Goal: Answer question/provide support

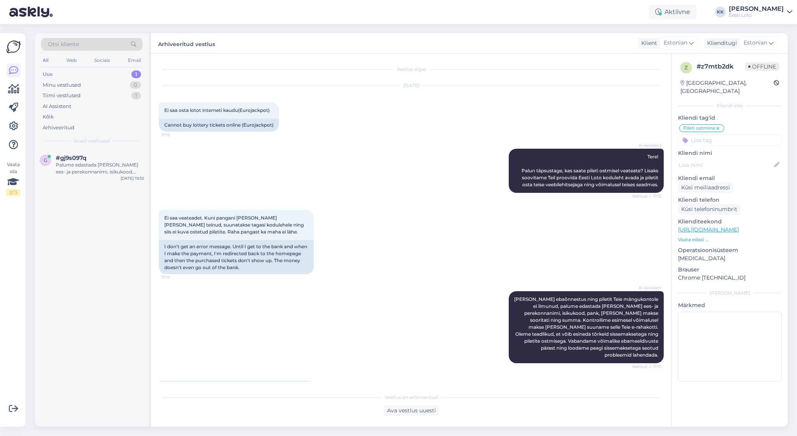
scroll to position [257, 0]
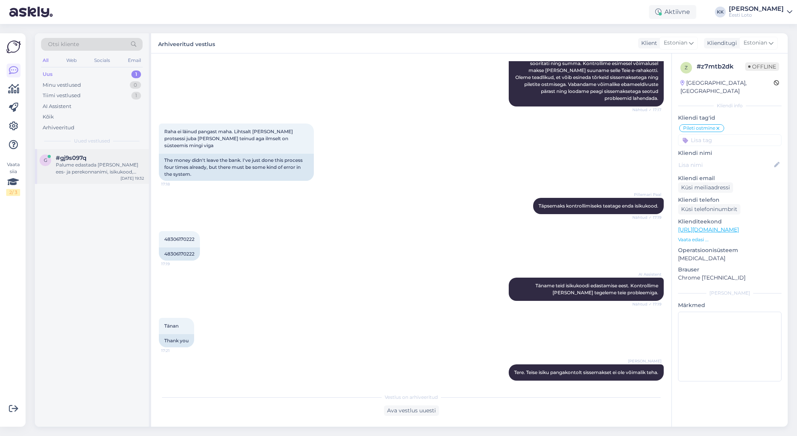
click at [80, 160] on span "#gj9s097q" at bounding box center [71, 158] width 31 height 7
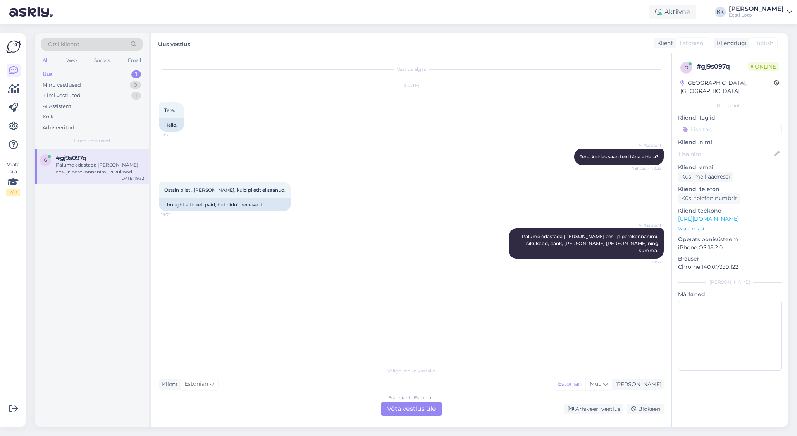
scroll to position [0, 0]
click at [78, 166] on div "Kas see on turvaline?" at bounding box center [100, 165] width 88 height 7
click at [425, 409] on div "Estonian to Estonian Võta vestlus üle" at bounding box center [411, 409] width 61 height 14
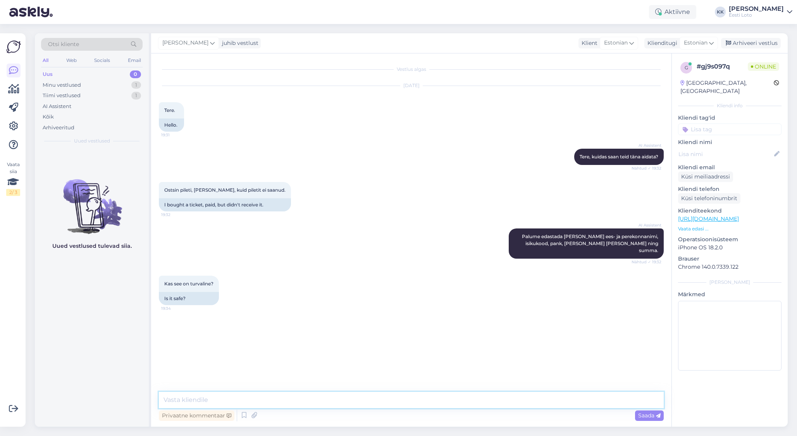
click at [371, 402] on textarea at bounding box center [411, 400] width 505 height 16
click at [321, 400] on textarea "Tere. Võite ka edasta enda e-posti aadressi, mis Teil registreeritud mängukonto…" at bounding box center [411, 400] width 505 height 16
type textarea "Tere. Võite ka edasta enda e-posti aadressi, mis Teil on registreeritud mänguko…"
click at [645, 415] on span "Saada" at bounding box center [649, 415] width 22 height 7
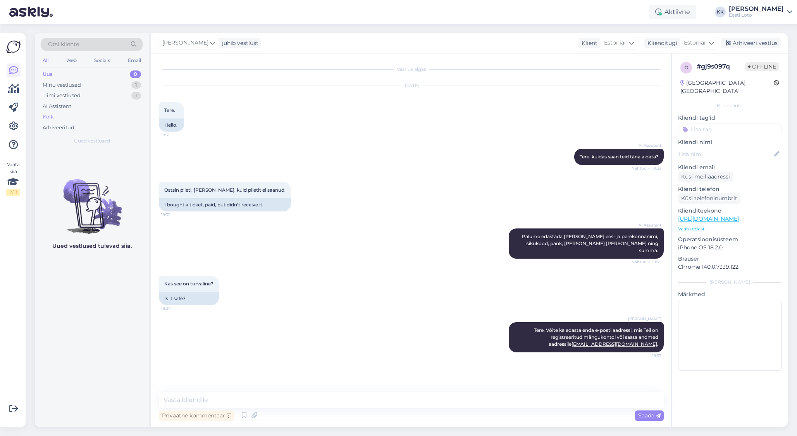
drag, startPoint x: 65, startPoint y: 124, endPoint x: 83, endPoint y: 119, distance: 17.7
click at [65, 124] on div "Arhiveeritud" at bounding box center [59, 128] width 32 height 8
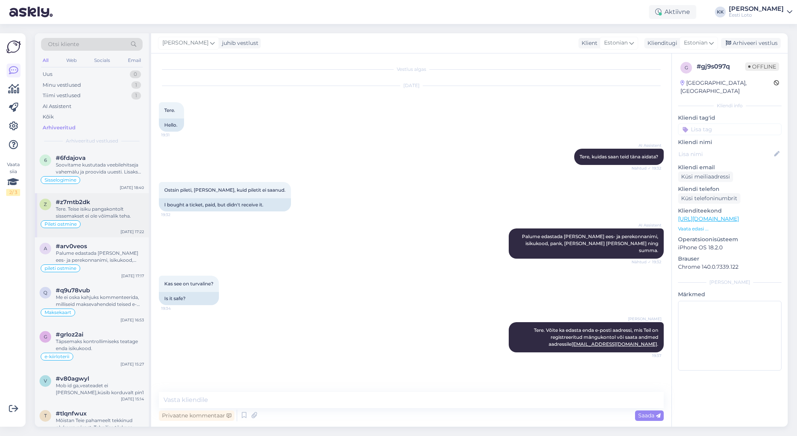
click at [105, 211] on div "Tere. Teise isiku pangakontolt sissemakset ei ole võimalik teha." at bounding box center [100, 213] width 88 height 14
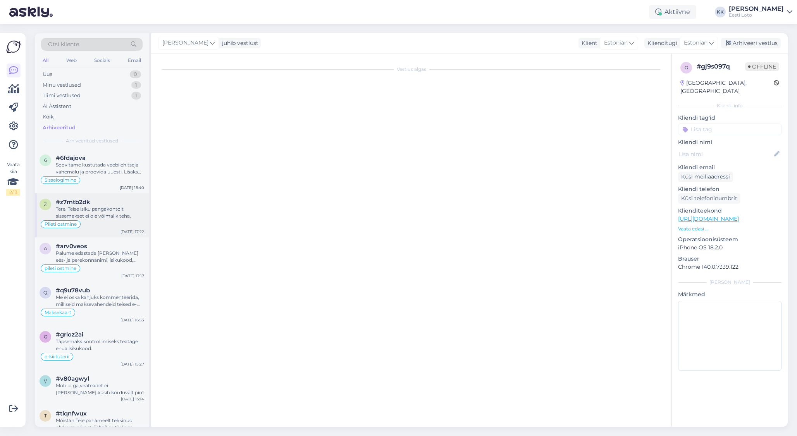
scroll to position [257, 0]
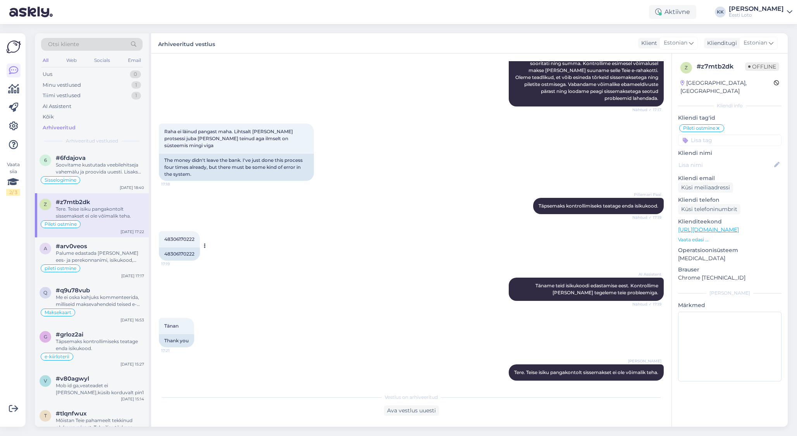
click at [177, 248] on div "48306170222" at bounding box center [179, 254] width 41 height 13
copy div "48306170222"
click at [450, 138] on div "Raha ei läinud pangast maha. Lihtsalt [PERSON_NAME] protsessi juba [PERSON_NAME…" at bounding box center [411, 152] width 505 height 74
click at [82, 83] on div "Minu vestlused 1" at bounding box center [92, 85] width 102 height 11
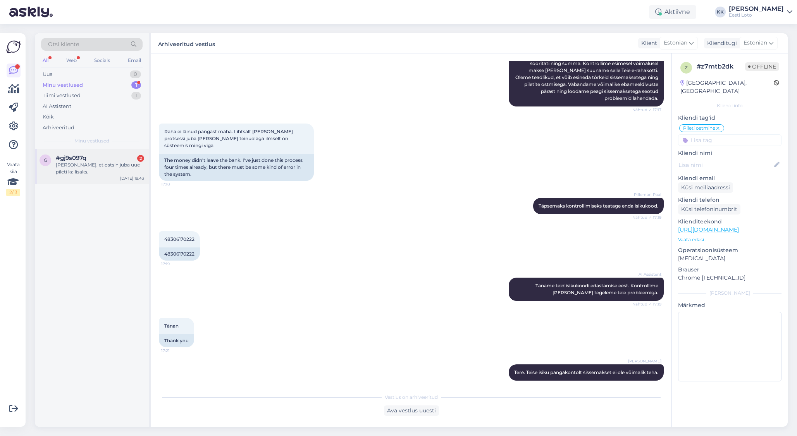
click at [87, 167] on div "[PERSON_NAME], et ostsin juba uue pileti ka lisaks." at bounding box center [100, 169] width 88 height 14
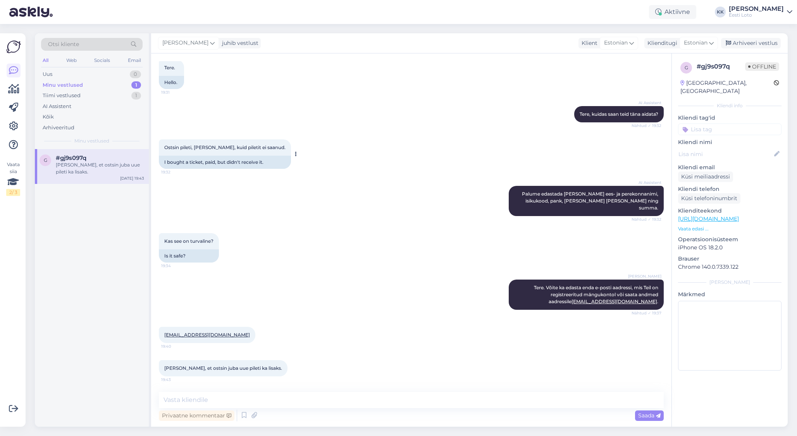
scroll to position [36, 0]
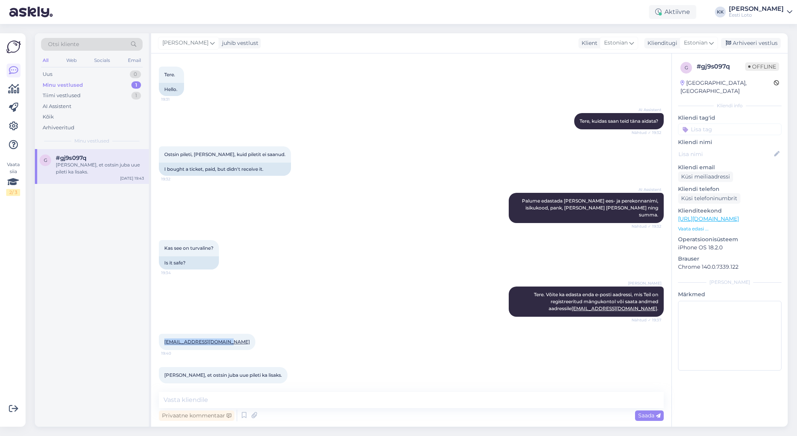
drag, startPoint x: 163, startPoint y: 336, endPoint x: 228, endPoint y: 337, distance: 64.7
click at [228, 337] on div "[EMAIL_ADDRESS][DOMAIN_NAME] 19:40" at bounding box center [207, 342] width 96 height 16
copy link "[EMAIL_ADDRESS][DOMAIN_NAME]"
click at [265, 401] on textarea at bounding box center [411, 400] width 505 height 16
drag, startPoint x: 334, startPoint y: 398, endPoint x: 160, endPoint y: 398, distance: 174.8
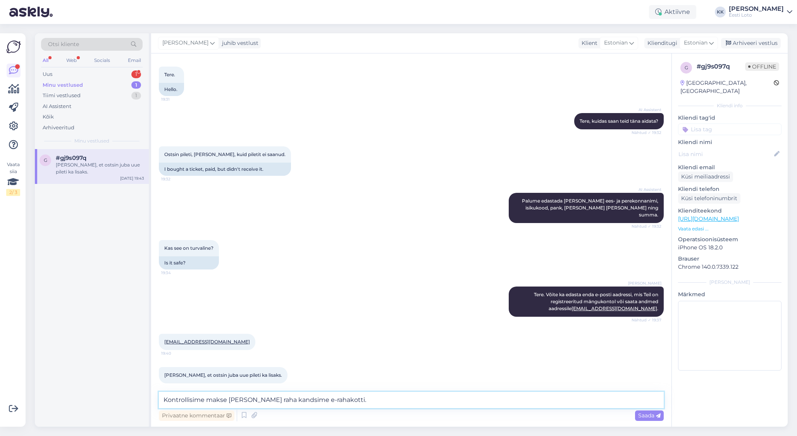
click at [160, 398] on textarea "Kontrollisime makse [PERSON_NAME] raha kandsime e-rahakotti." at bounding box center [411, 400] width 505 height 16
paste textarea "ahjuks Teie sissemakse ebaõnnestus tehnilise [PERSON_NAME] tõttu. Kontrollisime…"
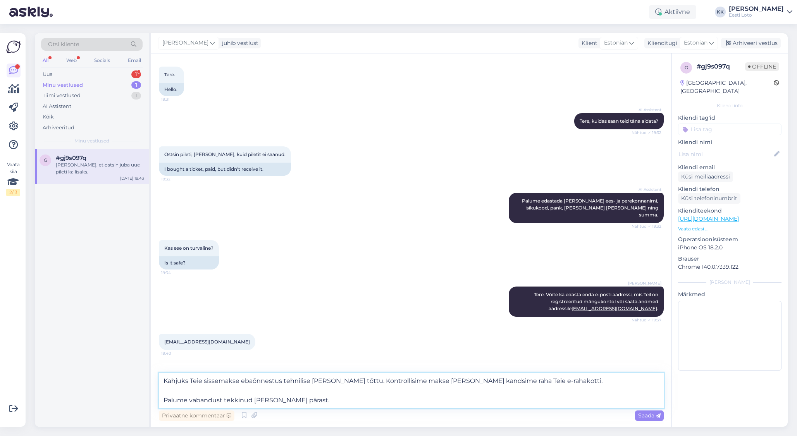
drag, startPoint x: 163, startPoint y: 400, endPoint x: 150, endPoint y: 396, distance: 13.6
click at [163, 400] on textarea "Kahjuks Teie sissemakse ebaõnnestus tehnilise [PERSON_NAME] tõttu. Kontrollisim…" at bounding box center [411, 390] width 505 height 35
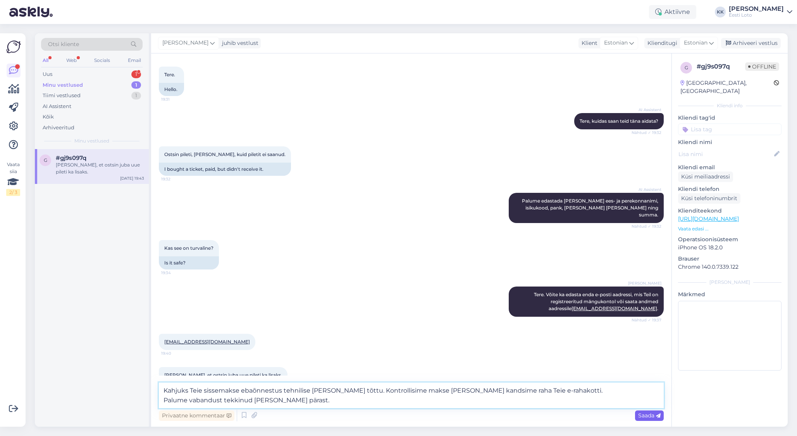
type textarea "Kahjuks Teie sissemakse ebaõnnestus tehnilise [PERSON_NAME] tõttu. Kontrollisim…"
click at [644, 417] on span "Saada" at bounding box center [649, 415] width 22 height 7
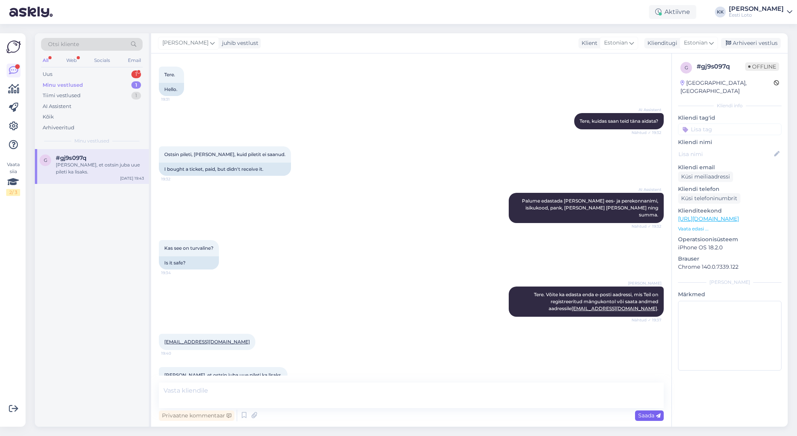
scroll to position [83, 0]
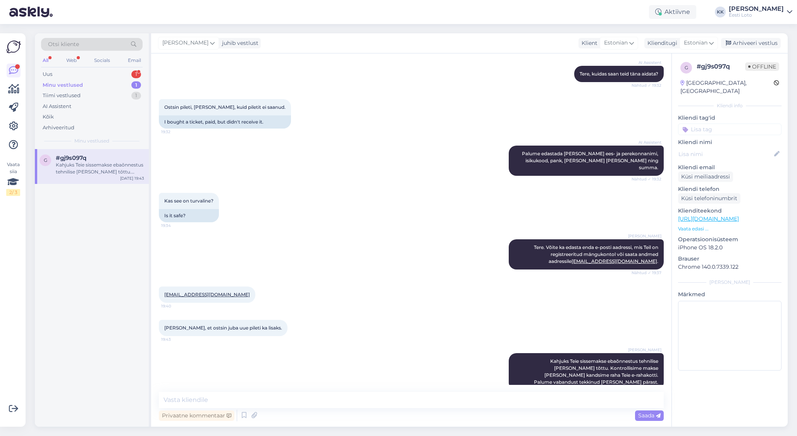
click at [759, 124] on input at bounding box center [729, 130] width 103 height 12
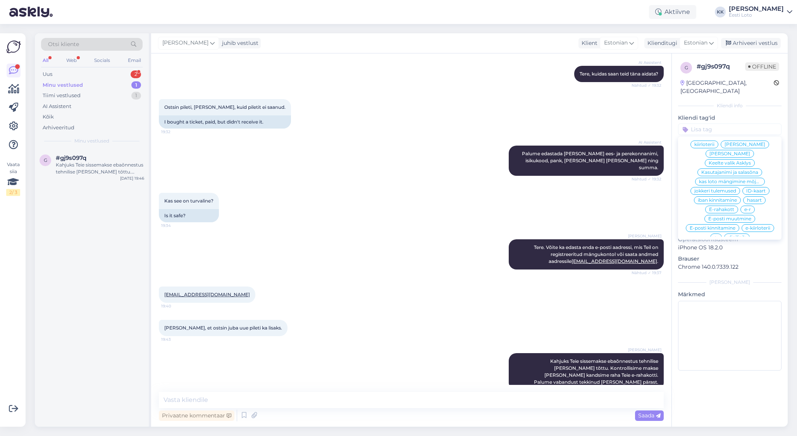
click at [730, 207] on span "E-rahakott" at bounding box center [721, 209] width 25 height 5
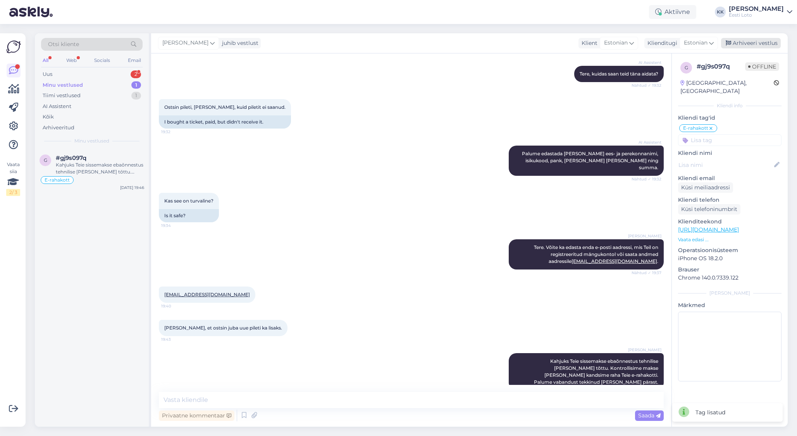
click at [764, 41] on div "Arhiveeri vestlus" at bounding box center [751, 43] width 60 height 10
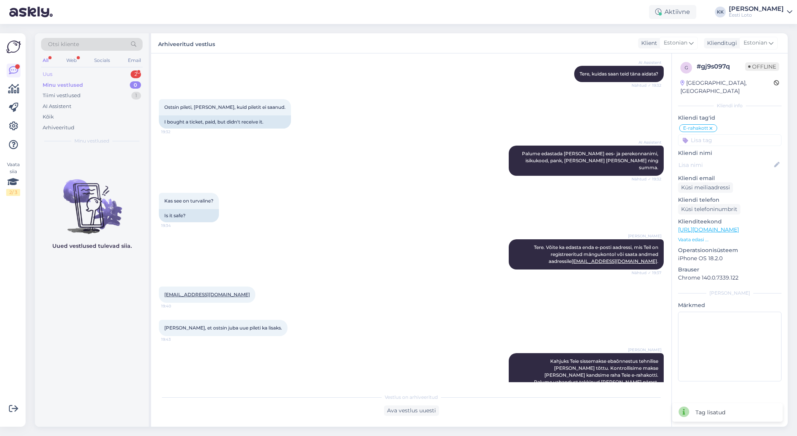
click at [75, 76] on div "Uus 2" at bounding box center [92, 74] width 102 height 11
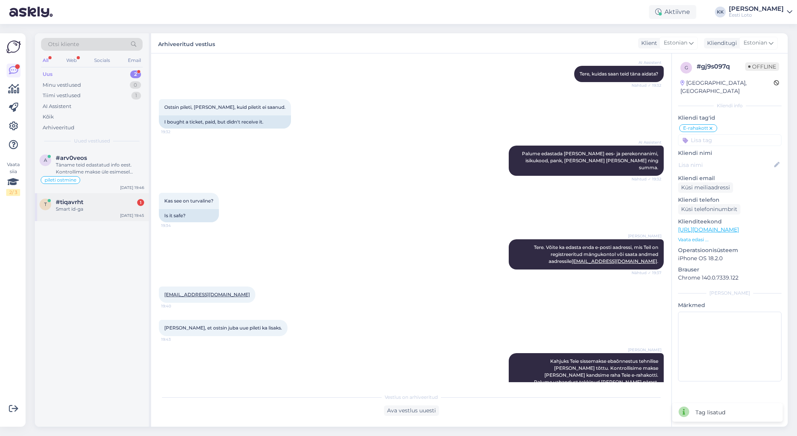
click at [84, 213] on div "t #tiqavrht 1 Smart id-ga [DATE] 19:45" at bounding box center [92, 207] width 114 height 28
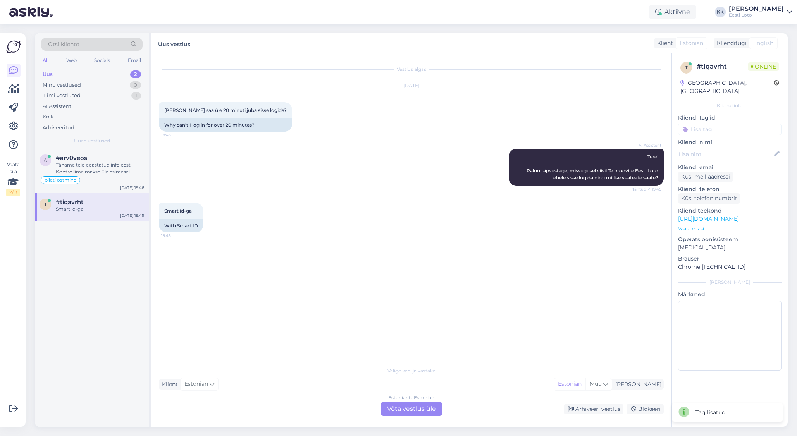
scroll to position [0, 0]
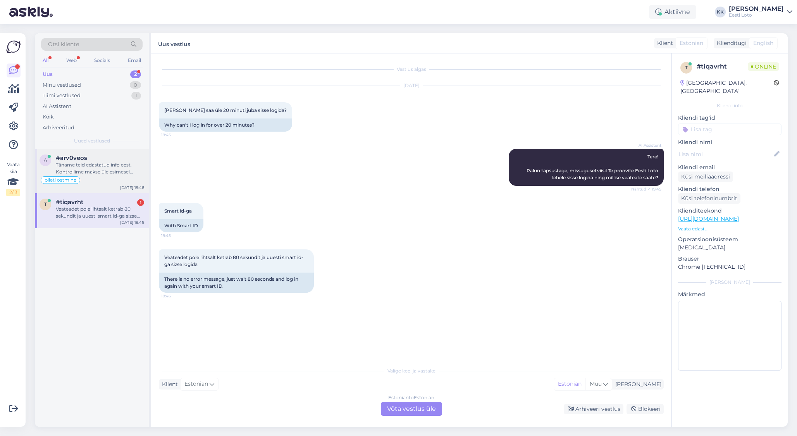
click at [105, 172] on div "Täname teid edastatud info eest. Kontrollime makse üle esimesel võimalusel." at bounding box center [100, 169] width 88 height 14
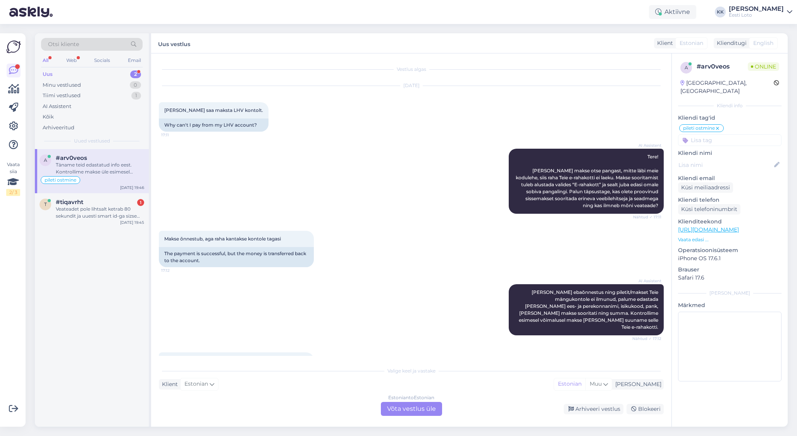
scroll to position [363, 0]
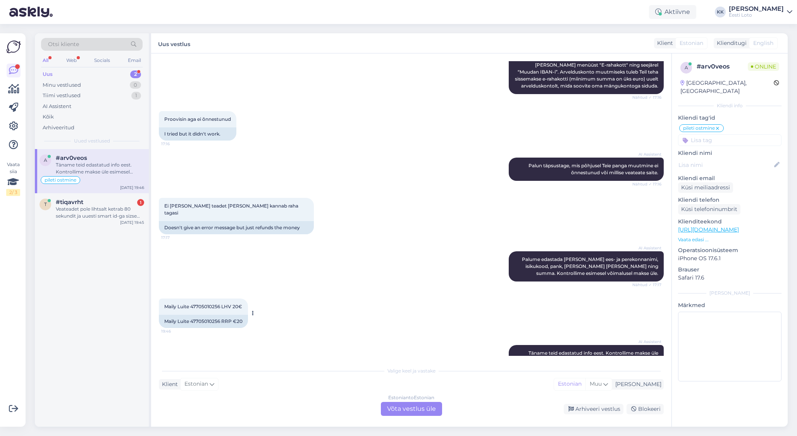
click at [208, 304] on span "Maily Luite 47705010256 LHV 20€" at bounding box center [203, 307] width 78 height 6
drag, startPoint x: 208, startPoint y: 284, endPoint x: 213, endPoint y: 284, distance: 5.0
click at [208, 304] on span "Maily Luite 47705010256 LHV 20€" at bounding box center [203, 307] width 78 height 6
copy span "47705010256"
click at [64, 125] on div "Arhiveeritud" at bounding box center [59, 128] width 32 height 8
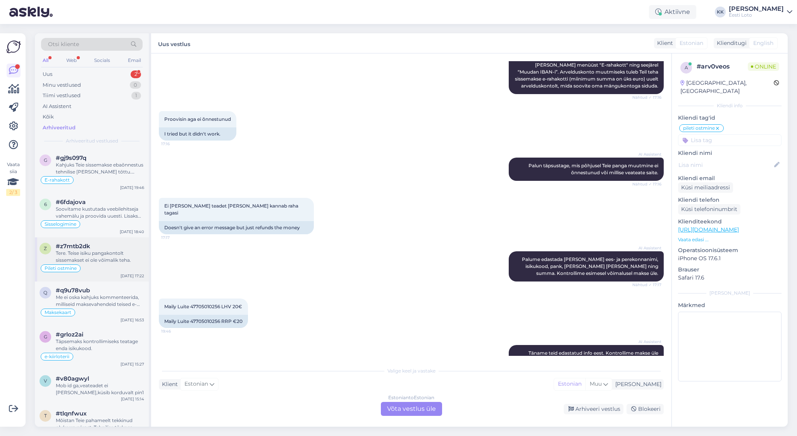
click at [102, 249] on div "#z7mtb2dk" at bounding box center [100, 246] width 88 height 7
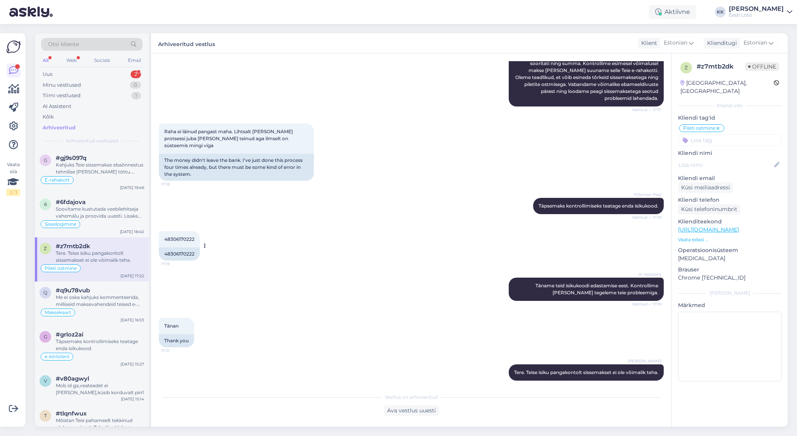
click at [180, 236] on span "48306170222" at bounding box center [179, 239] width 30 height 6
copy span "48306170222"
click at [73, 77] on div "Uus 2" at bounding box center [92, 74] width 102 height 11
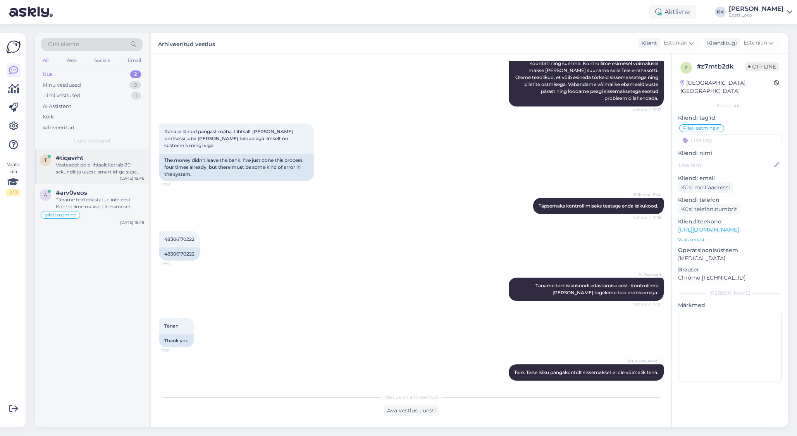
click at [99, 178] on div "t #tiqavrht Veateadet pole lihtsalt ketrab 80 sekundit ja uuesti smart id-ga si…" at bounding box center [92, 166] width 114 height 35
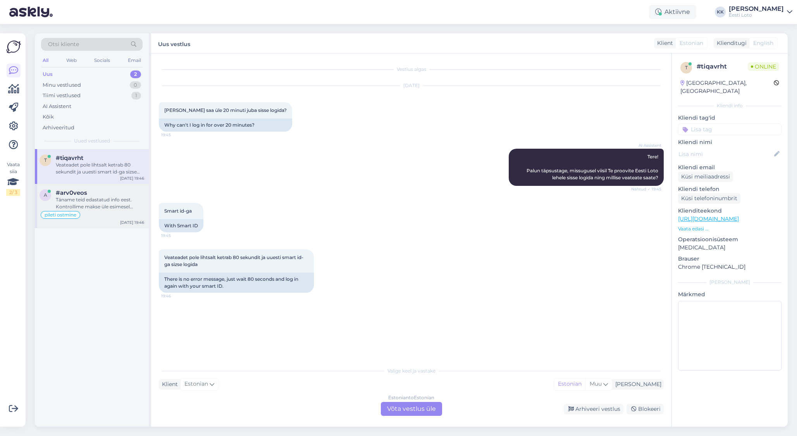
click at [94, 199] on div "Täname teid edastatud info eest. Kontrollime makse üle esimesel võimalusel." at bounding box center [100, 203] width 88 height 14
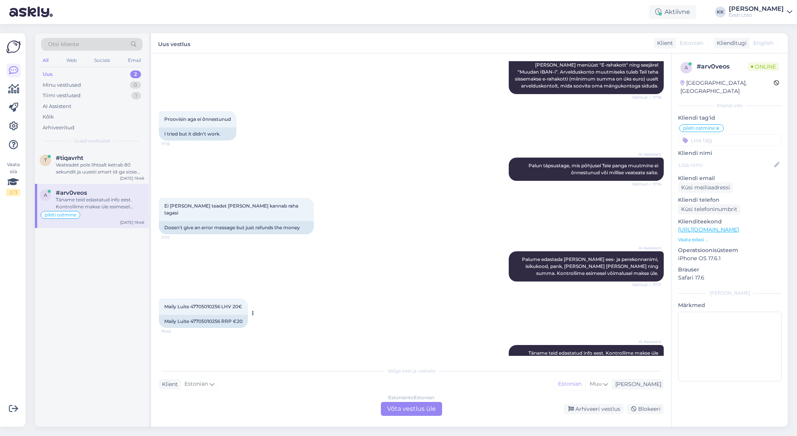
click at [213, 304] on span "Maily Luite 47705010256 LHV 20€" at bounding box center [203, 307] width 78 height 6
drag, startPoint x: 213, startPoint y: 285, endPoint x: 258, endPoint y: 278, distance: 46.3
click at [213, 304] on span "Maily Luite 47705010256 LHV 20€" at bounding box center [203, 307] width 78 height 6
copy span "47705010256"
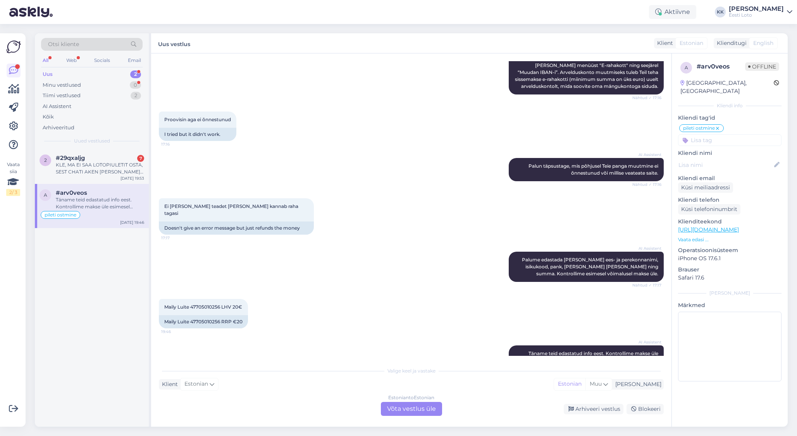
click at [343, 308] on div "Maily Luite 47705010256 LHV 20€ 19:46 Maily Luite 47705010256 RRP €20" at bounding box center [411, 314] width 505 height 47
click at [703, 340] on textarea at bounding box center [729, 347] width 103 height 70
type textarea "suheldi"
type textarea "suh"
type textarea "eldud telefoni [PERSON_NAME]"
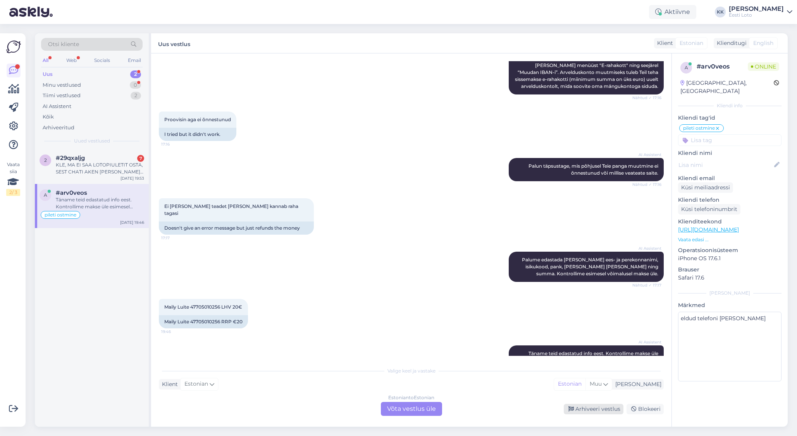
click at [595, 407] on div "Arhiveeri vestlus" at bounding box center [594, 409] width 60 height 10
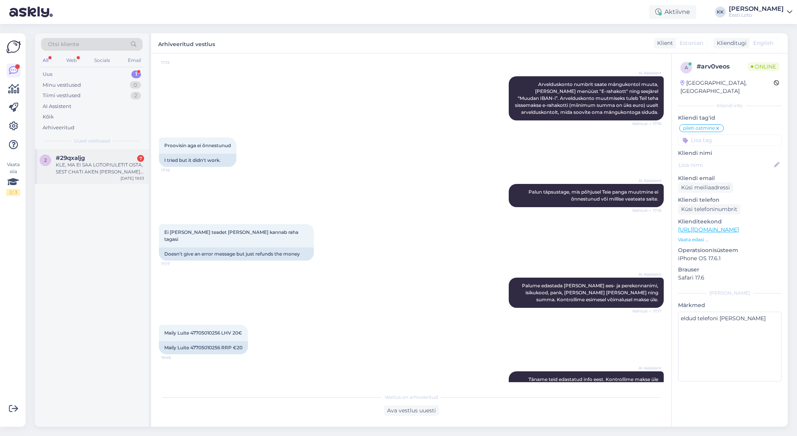
click at [82, 165] on div "KLE, MA EI SAA LOTOPIULETIT OSTA, SEST CHATI AKEN [PERSON_NAME] EEST." at bounding box center [100, 169] width 88 height 14
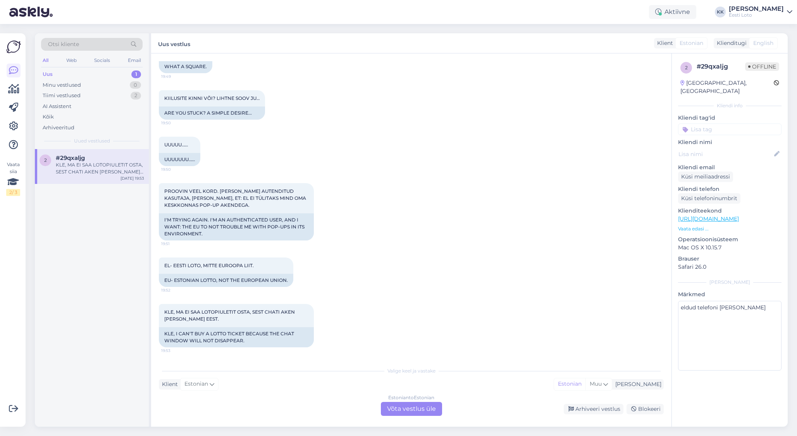
scroll to position [224, 0]
click at [61, 119] on div "Kõik" at bounding box center [92, 117] width 102 height 11
click at [94, 41] on div "Otsi kliente" at bounding box center [92, 44] width 102 height 13
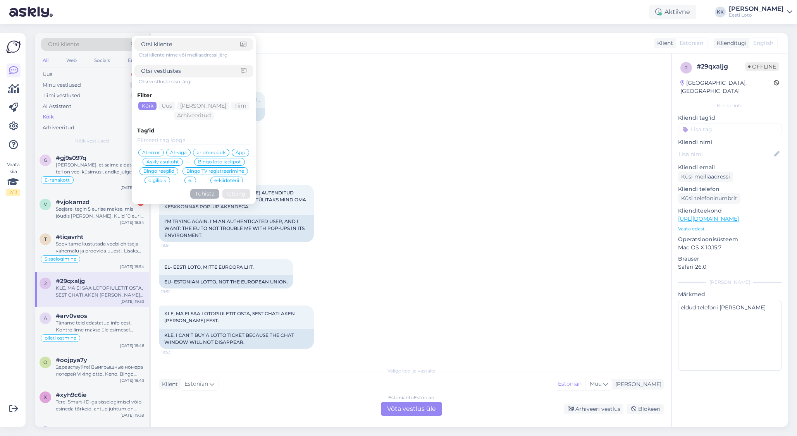
click at [165, 162] on span "Askly asukoht" at bounding box center [162, 162] width 33 height 5
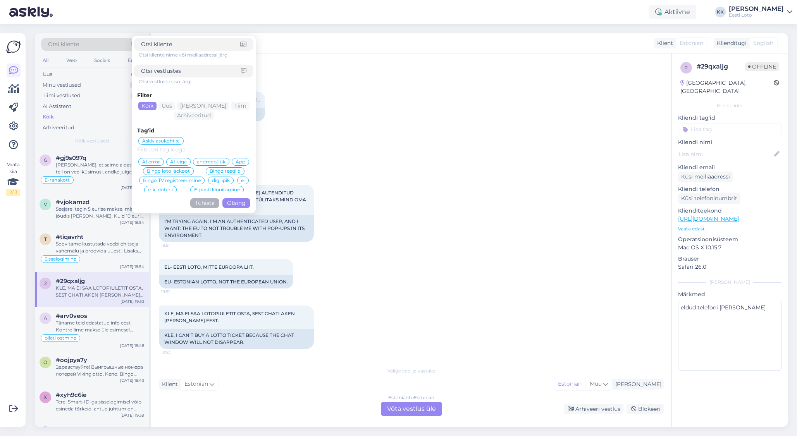
click at [235, 203] on button "Otsing" at bounding box center [236, 203] width 28 height 10
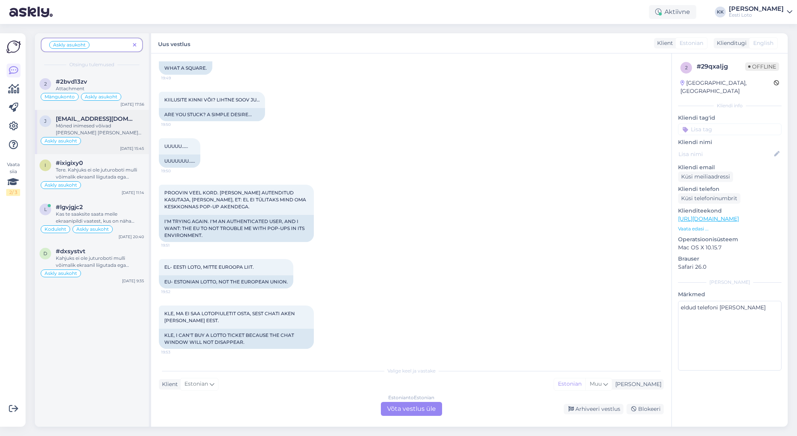
click at [84, 125] on div "Mõned inimesed võivad [PERSON_NAME] [PERSON_NAME] ega saa oma haigete sõrmedega…" at bounding box center [100, 129] width 88 height 14
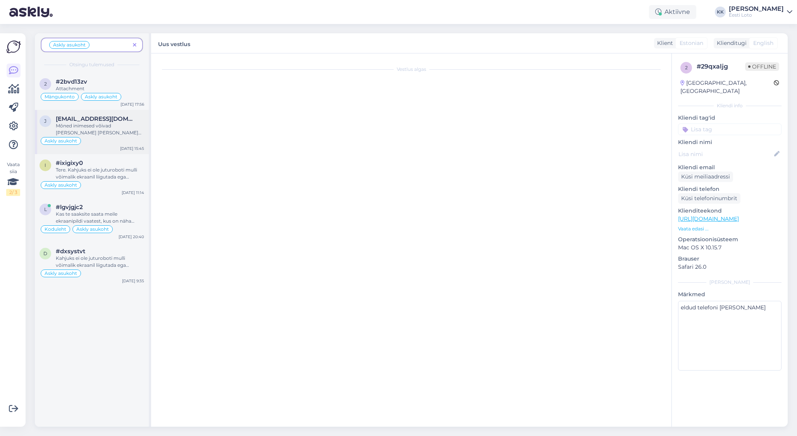
scroll to position [0, 0]
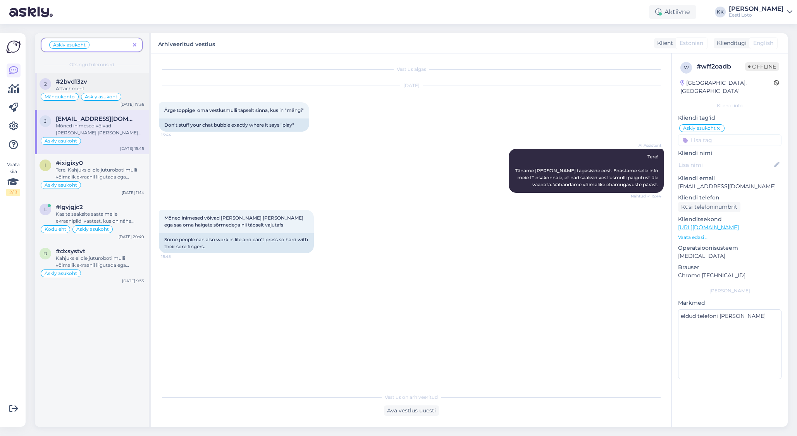
click at [90, 84] on div "#2bvd13zv" at bounding box center [100, 81] width 88 height 7
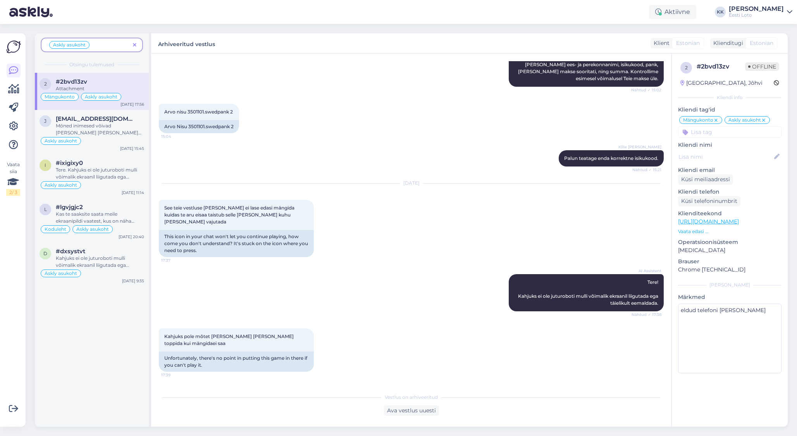
scroll to position [1799, 0]
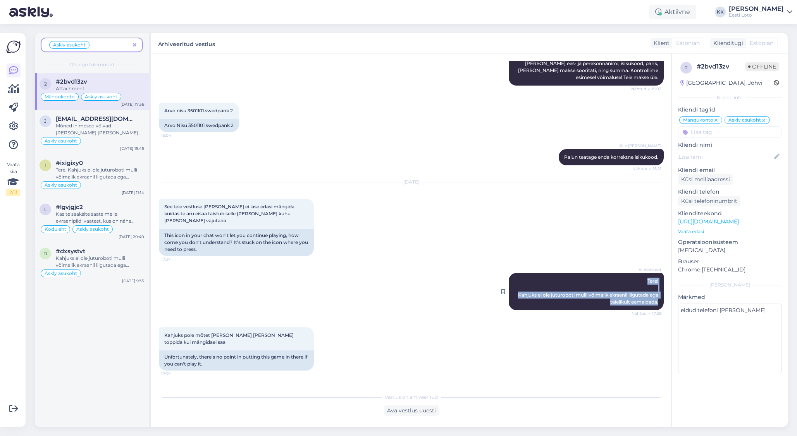
drag, startPoint x: 646, startPoint y: 217, endPoint x: 656, endPoint y: 244, distance: 28.9
click at [656, 273] on div "AI Assistent Tere! Kahjuks ei ole juturoboti mulli võimalik ekraanil liigutada …" at bounding box center [586, 291] width 155 height 37
copy span "Tere! Kahjuks ei ole juturoboti mulli võimalik ekraanil liigutada ega täielikul…"
click at [75, 219] on div "Kas te saaksite saata meile ekraanipildi vaatest, kus on näha kuidas jutumulli …" at bounding box center [100, 218] width 88 height 14
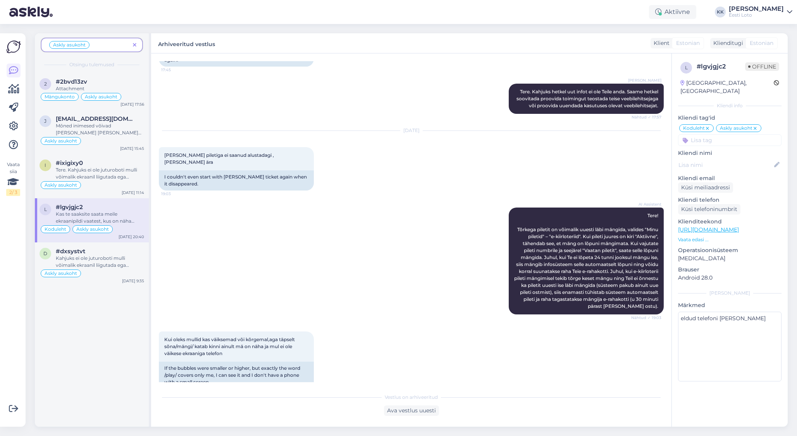
scroll to position [1334, 0]
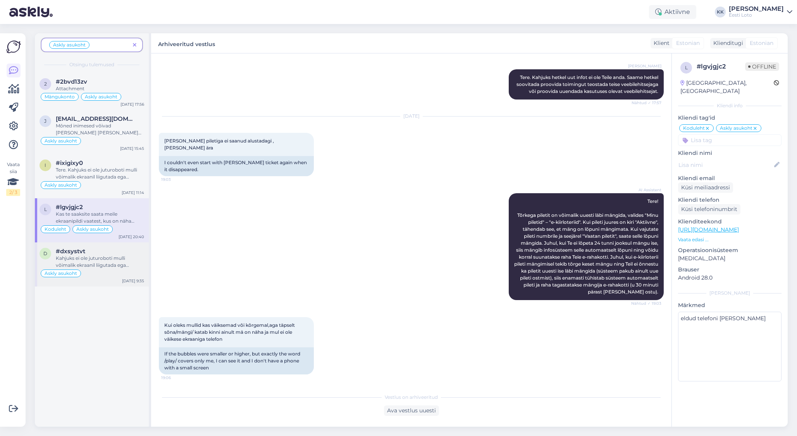
click at [107, 264] on div "Kahjuks ei ole juturoboti mulli võimalik ekraanil liigutada ega täielikult eema…" at bounding box center [100, 262] width 88 height 14
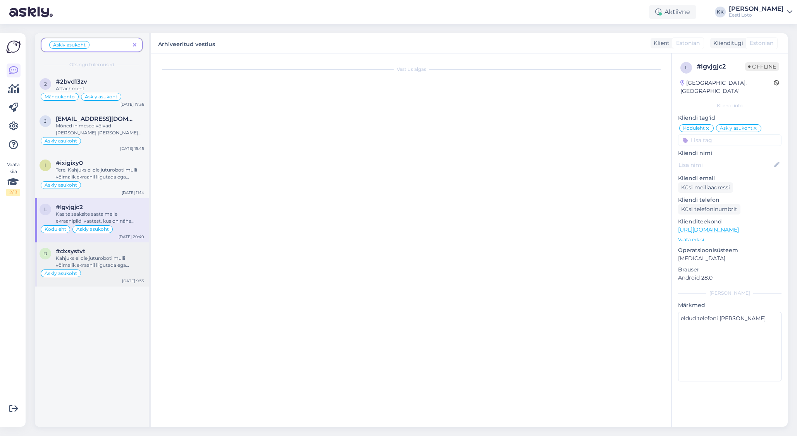
scroll to position [190, 0]
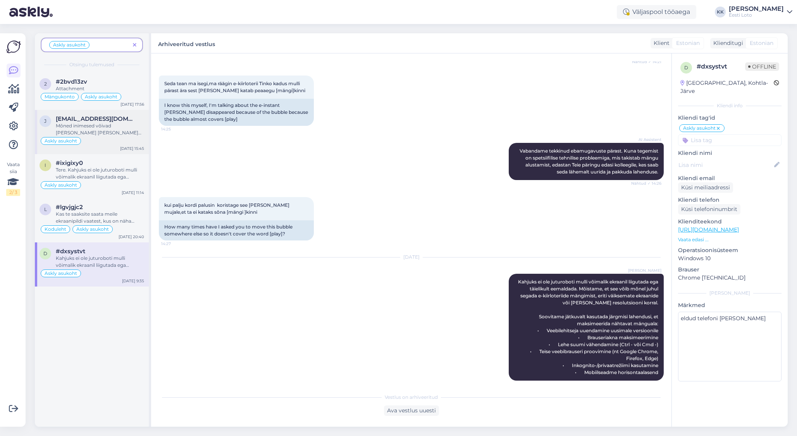
click at [93, 122] on div "Mõned inimesed võivad [PERSON_NAME] [PERSON_NAME] ega saa oma haigete sõrmedega…" at bounding box center [100, 129] width 88 height 14
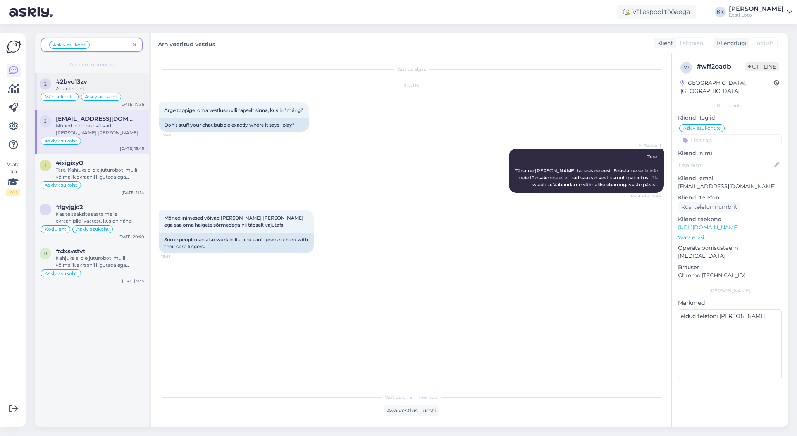
click at [100, 90] on div "Attachment" at bounding box center [100, 88] width 88 height 7
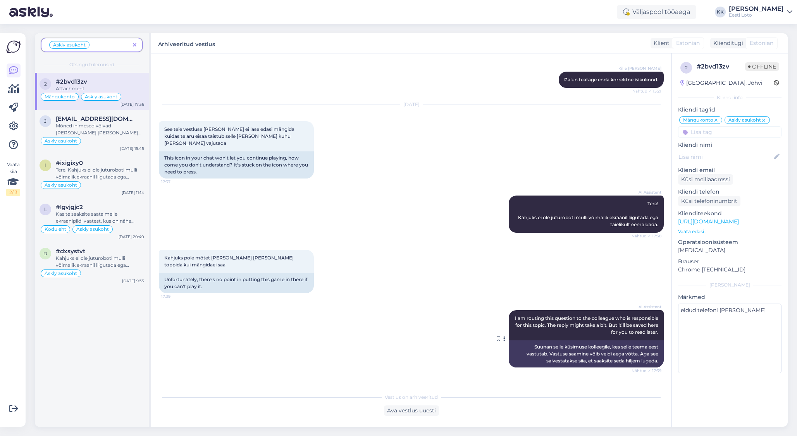
scroll to position [1876, 0]
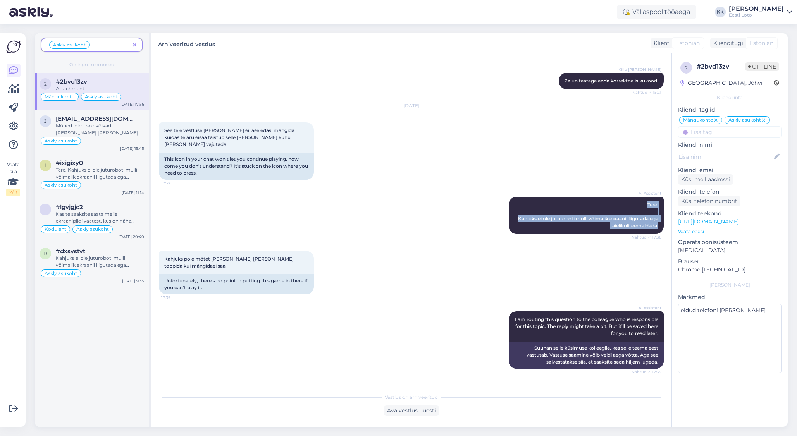
drag, startPoint x: 655, startPoint y: 143, endPoint x: 667, endPoint y: 165, distance: 25.5
click at [667, 165] on div "Vestlus algas [DATE] [PERSON_NAME] mängida 11:51 Let's play AI Assistent Regist…" at bounding box center [415, 221] width 512 height 321
copy span "Tere! Kahjuks ei ole juturoboti mulli võimalik ekraanil liigutada ega täielikul…"
click at [138, 43] on span at bounding box center [135, 45] width 10 height 8
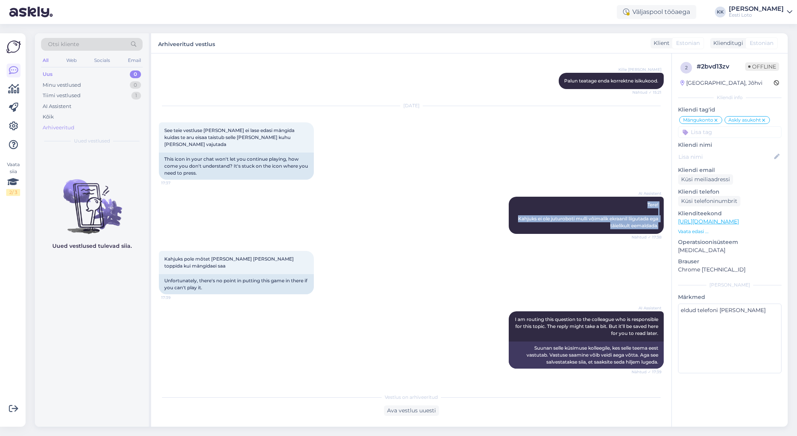
click at [79, 128] on div "Arhiveeritud" at bounding box center [92, 127] width 102 height 11
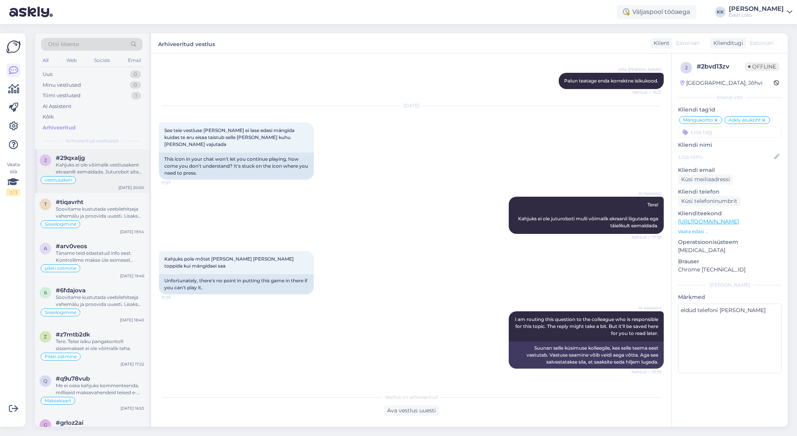
click at [109, 170] on div "Kahjuks ei ole võimalik vestlusakent ekraanilt eemaldada. Juturobot aitab meie …" at bounding box center [100, 169] width 88 height 14
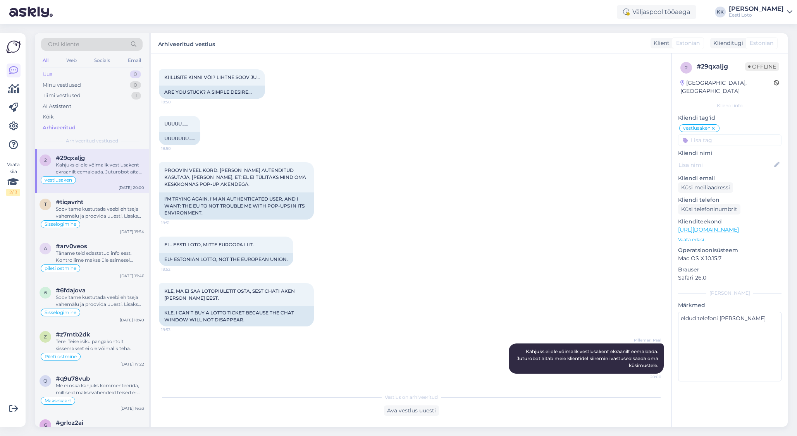
click at [60, 73] on div "Uus 0" at bounding box center [92, 74] width 102 height 11
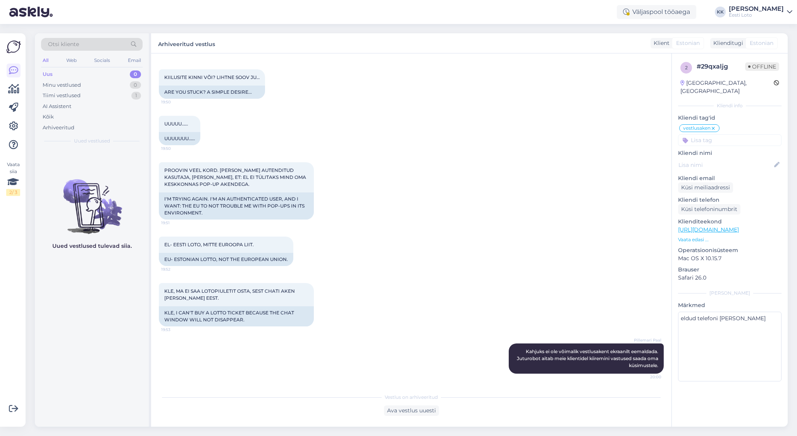
click at [76, 72] on div "Uus 0" at bounding box center [92, 74] width 102 height 11
